Goal: Navigation & Orientation: Find specific page/section

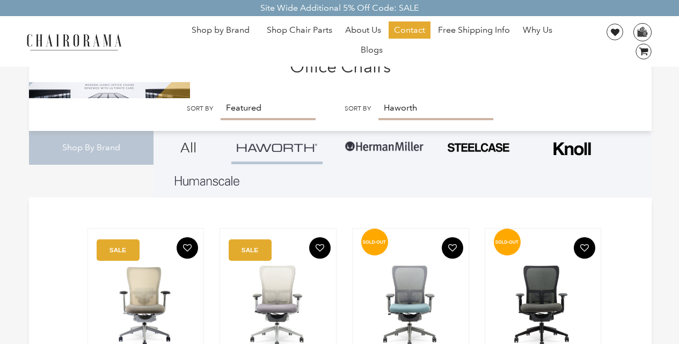
click at [243, 59] on ul "Shop by Brand Haworth Herman Miller Steelcase Knoll Human Scale" at bounding box center [371, 41] width 397 height 40
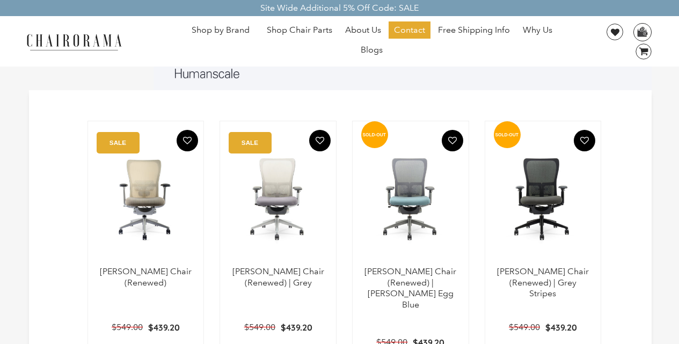
scroll to position [129, 0]
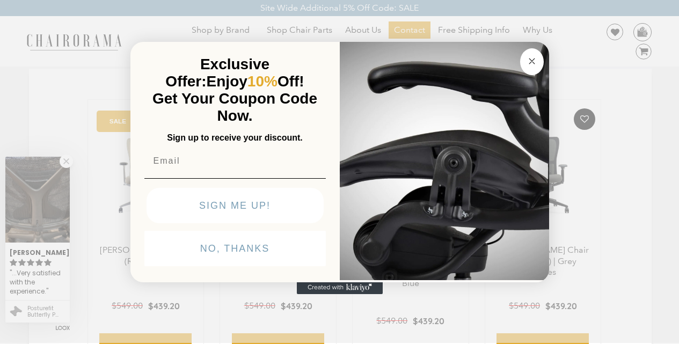
click at [404, 58] on img "POPUP Form" at bounding box center [444, 160] width 209 height 241
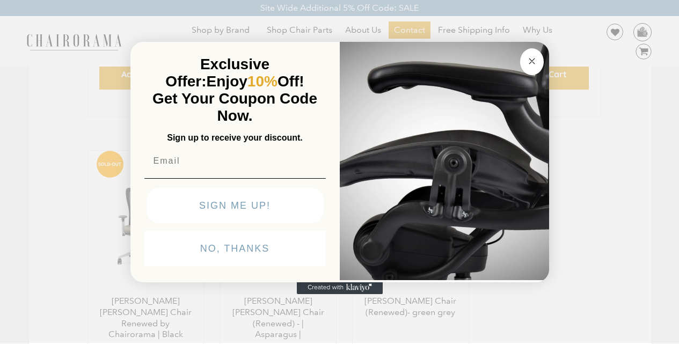
scroll to position [408, 0]
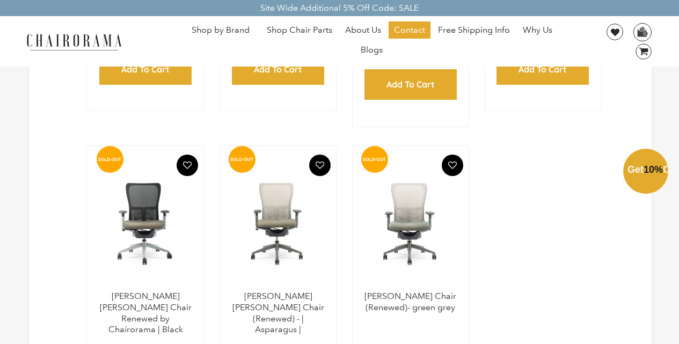
click at [110, 13] on div "Close dialog Exclusive Offer: Enjoy 10% Off! Get Your Coupon Code Now. Sign up …" at bounding box center [339, 171] width 679 height 344
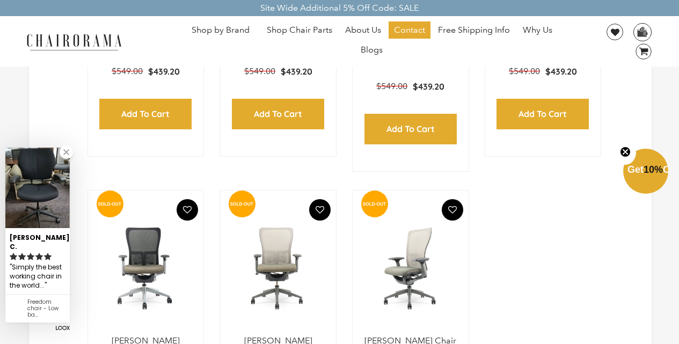
scroll to position [296, 0]
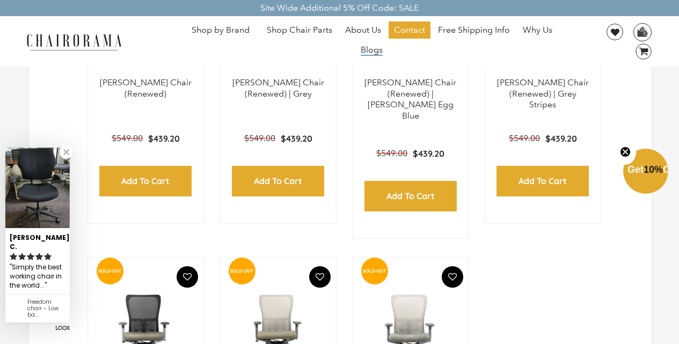
click at [363, 45] on span "Blogs" at bounding box center [372, 50] width 22 height 11
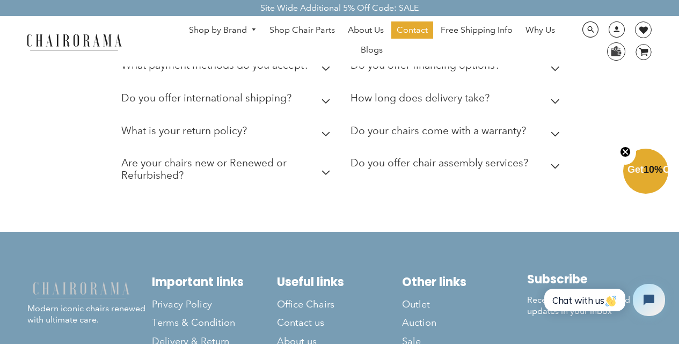
scroll to position [1097, 0]
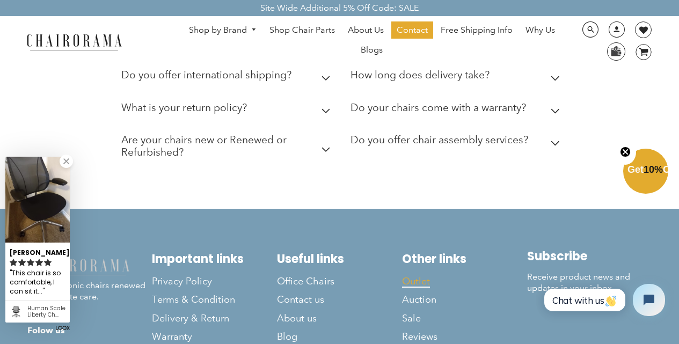
click at [428, 276] on span "Outlet" at bounding box center [416, 282] width 28 height 12
